Goal: Transaction & Acquisition: Purchase product/service

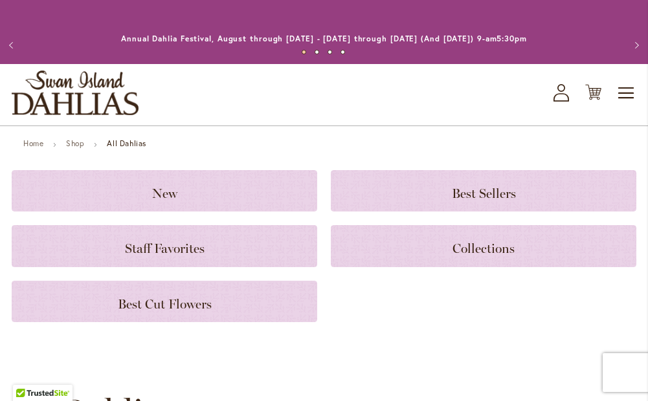
click at [203, 224] on div "New Best Sellers Staff Favorites Collections Best Cut Flowers" at bounding box center [324, 246] width 624 height 152
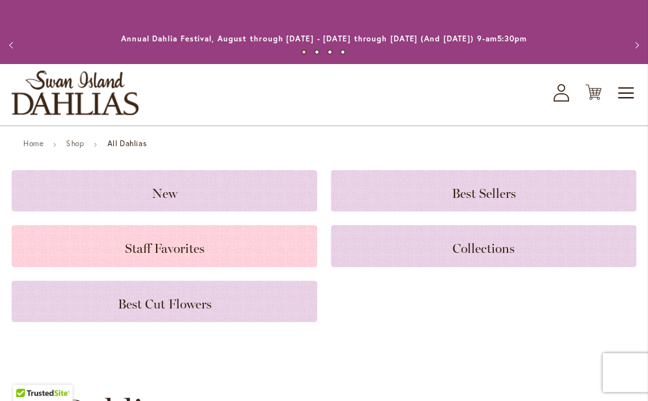
click at [199, 240] on h3 "Staff Favorites" at bounding box center [164, 246] width 274 height 14
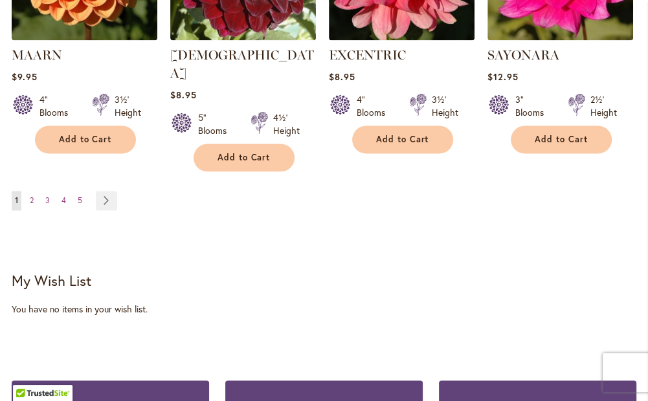
scroll to position [1318, 0]
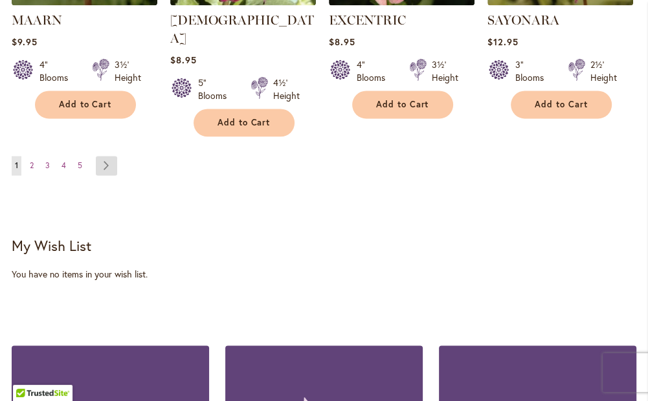
click at [108, 156] on link "Page Next" at bounding box center [106, 165] width 21 height 19
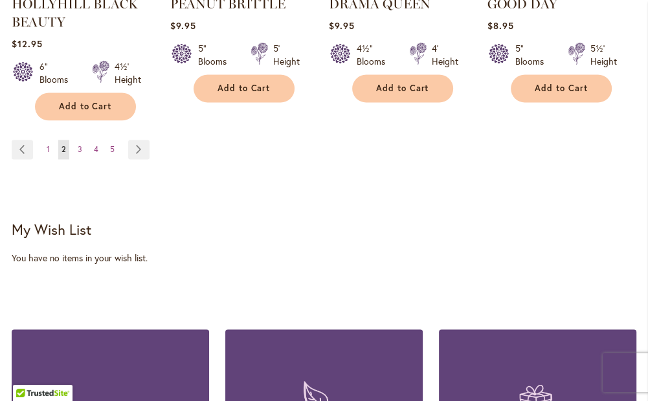
scroll to position [1358, 0]
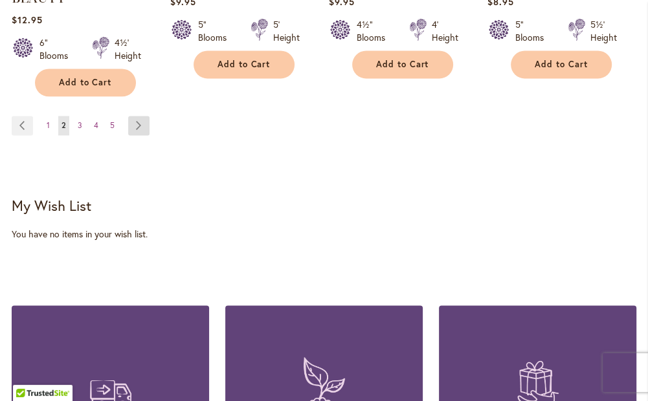
click at [140, 116] on link "Page Next" at bounding box center [138, 125] width 21 height 19
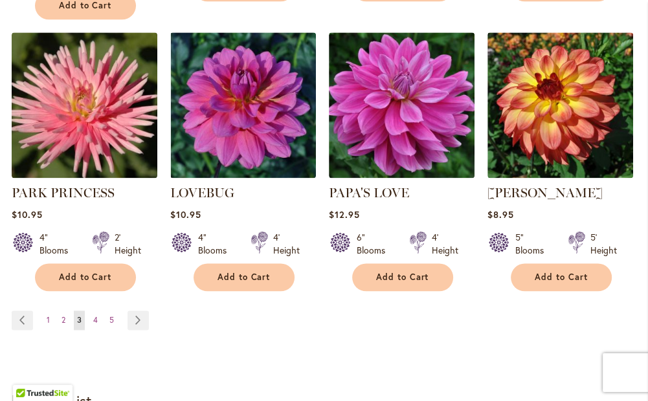
scroll to position [1241, 0]
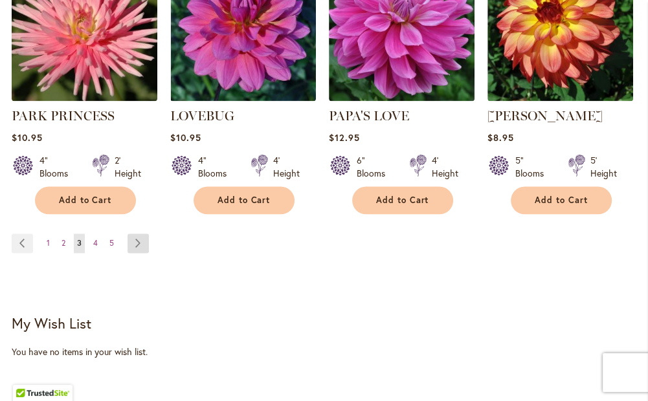
click at [138, 234] on link "Page Next" at bounding box center [137, 243] width 21 height 19
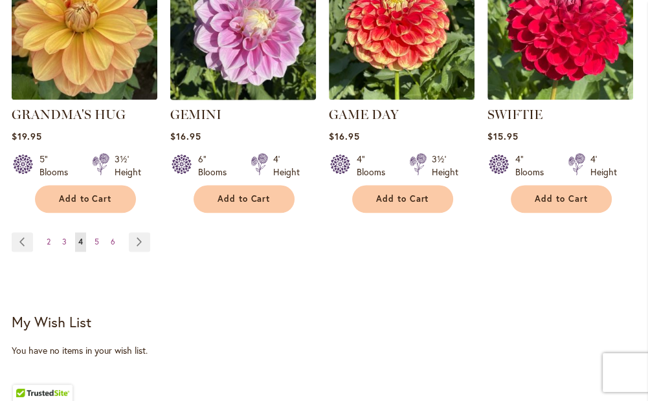
scroll to position [1254, 0]
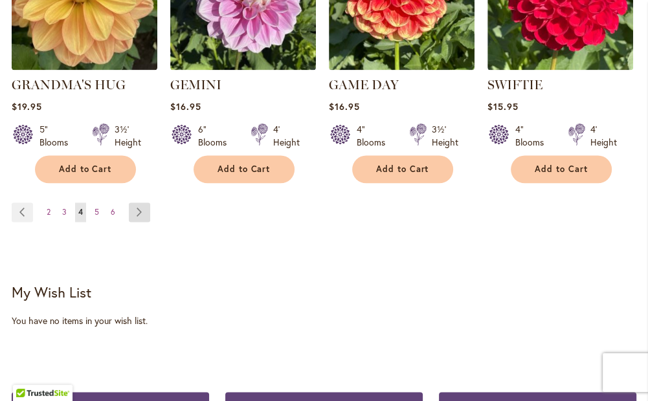
click at [141, 202] on link "Page Next" at bounding box center [139, 211] width 21 height 19
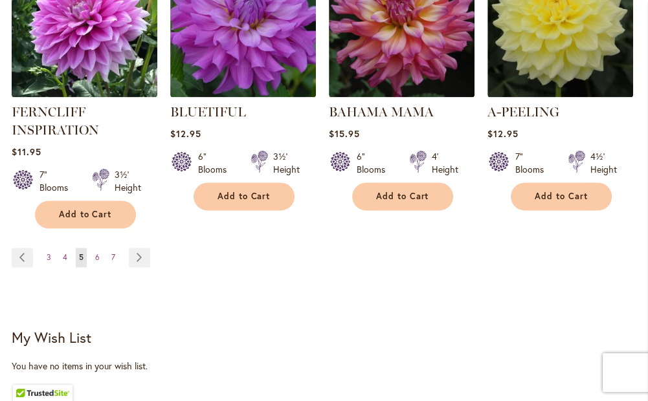
scroll to position [1229, 0]
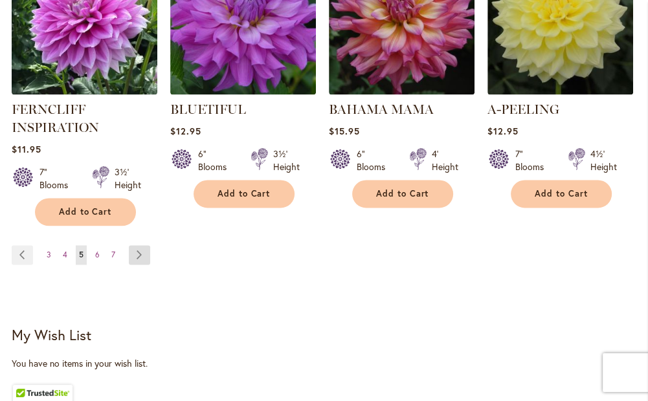
click at [145, 245] on link "Page Next" at bounding box center [139, 254] width 21 height 19
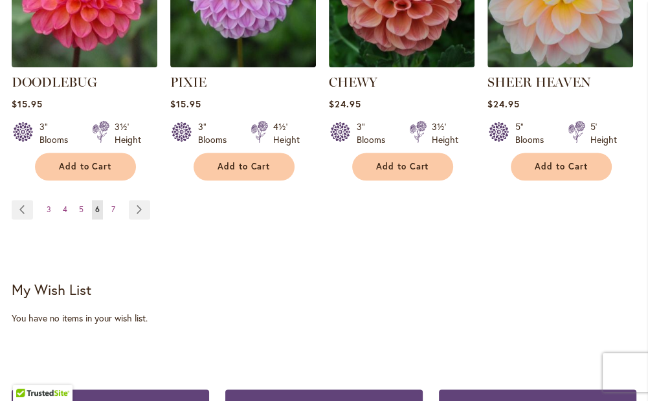
scroll to position [1294, 0]
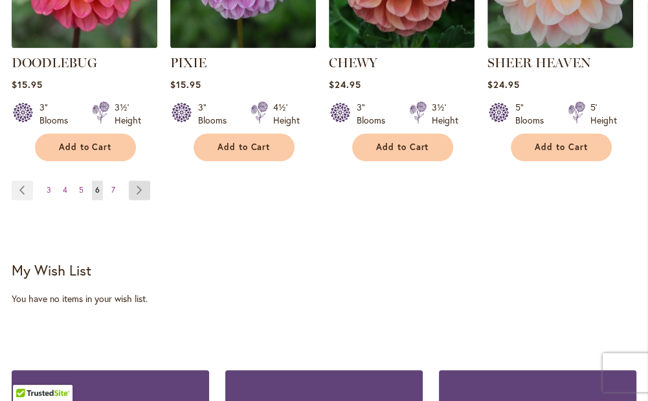
click at [137, 180] on link "Page Next" at bounding box center [139, 189] width 21 height 19
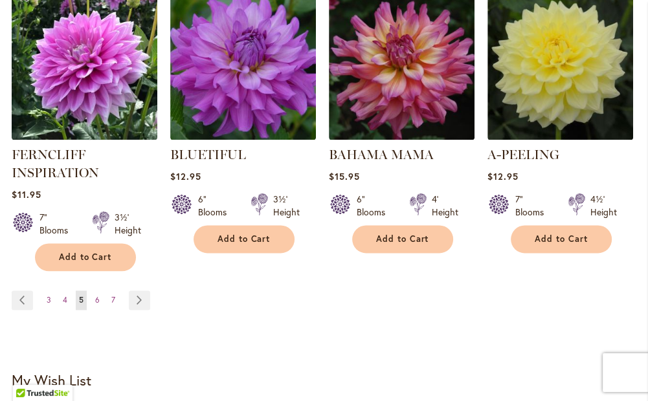
scroll to position [1229, 0]
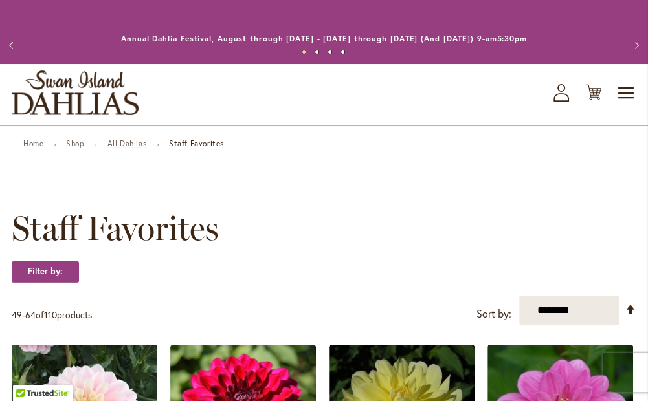
click at [146, 144] on link "All Dahlias" at bounding box center [126, 143] width 39 height 10
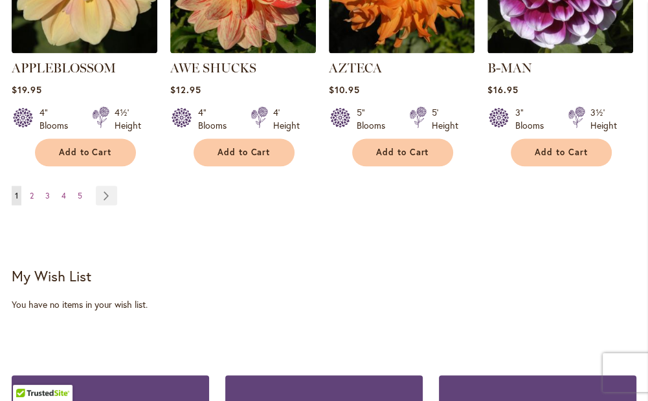
scroll to position [1488, 0]
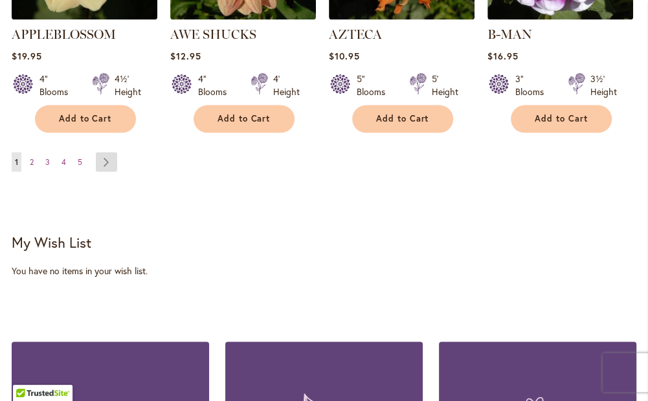
click at [103, 152] on link "Page Next" at bounding box center [106, 161] width 21 height 19
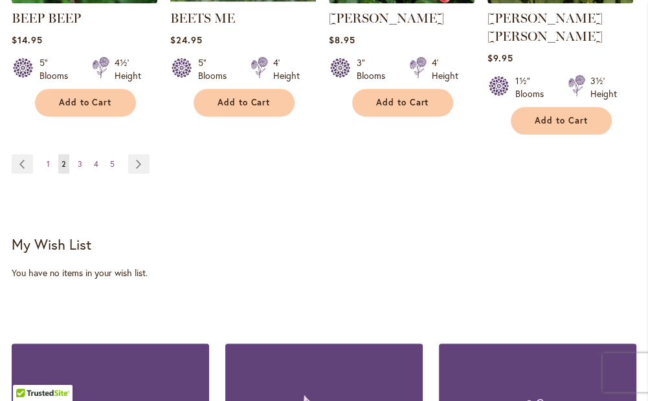
scroll to position [1488, 0]
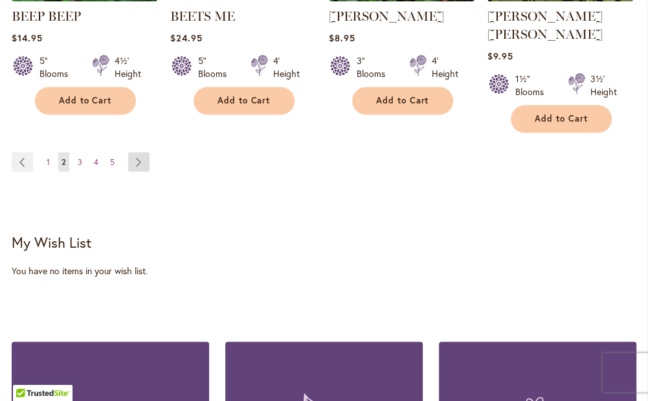
click at [138, 152] on link "Page Next" at bounding box center [138, 161] width 21 height 19
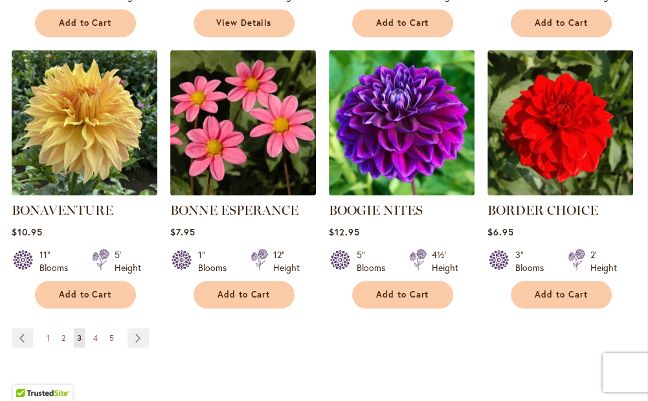
scroll to position [1423, 0]
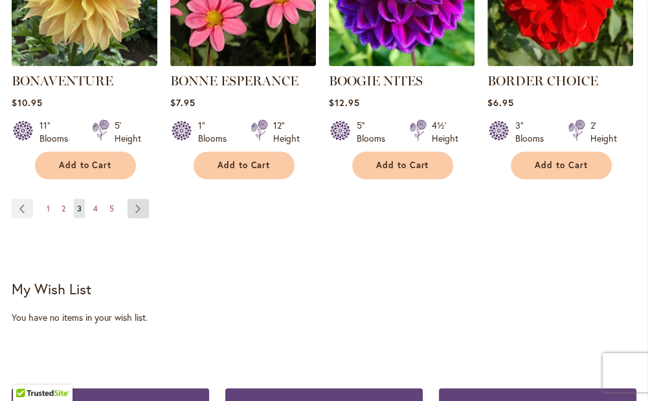
click at [129, 202] on link "Page Next" at bounding box center [137, 208] width 21 height 19
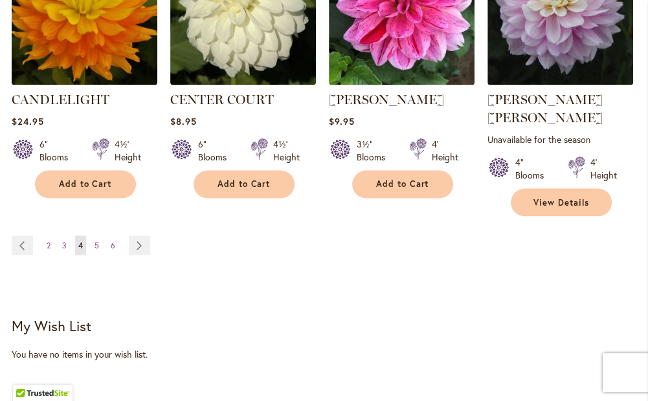
scroll to position [1423, 0]
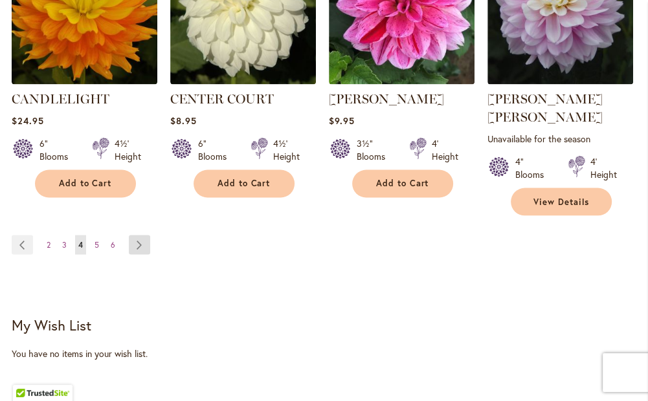
click at [137, 235] on link "Page Next" at bounding box center [139, 244] width 21 height 19
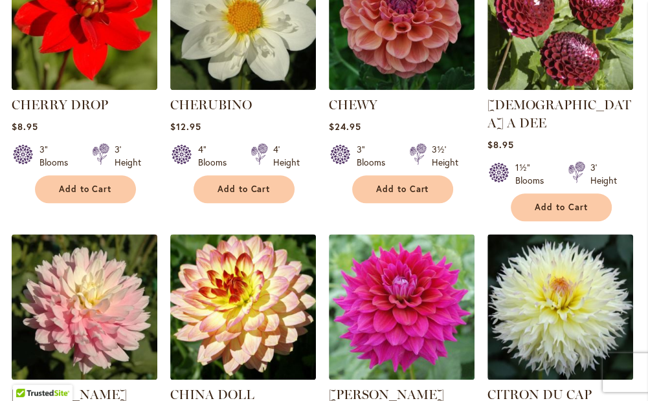
scroll to position [970, 0]
